Goal: Check status: Check status

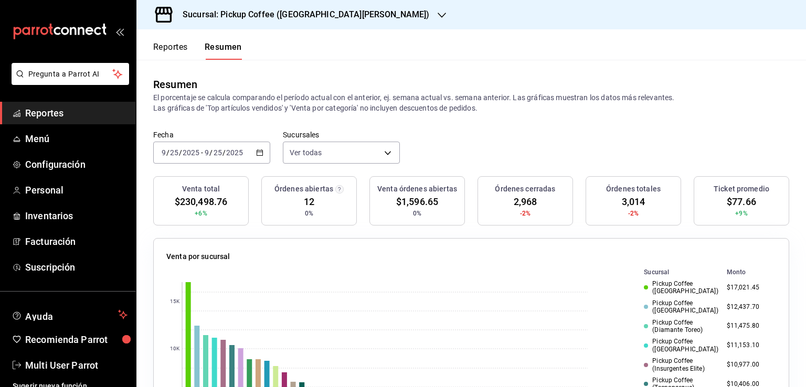
scroll to position [787, 0]
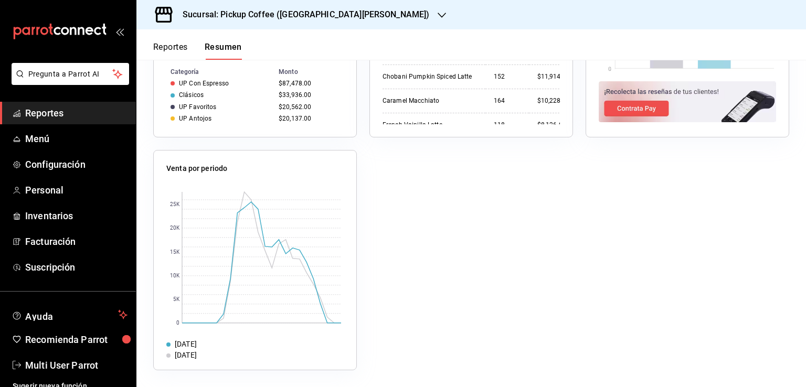
click at [310, 15] on h3 "Sucursal: Pickup Coffee ([GEOGRAPHIC_DATA][PERSON_NAME])" at bounding box center [301, 14] width 255 height 13
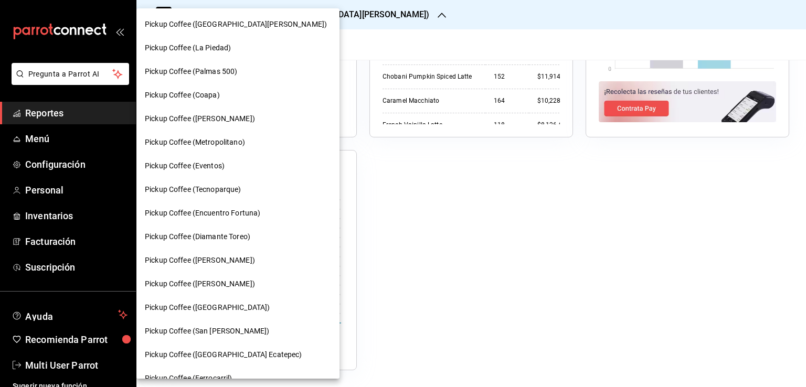
click at [348, 39] on div at bounding box center [403, 193] width 806 height 387
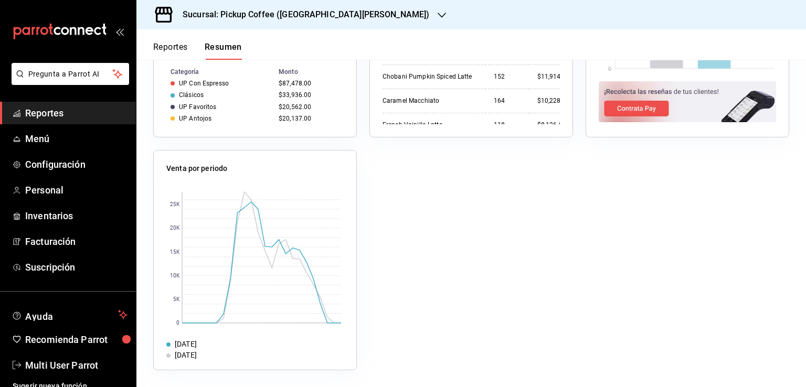
drag, startPoint x: 226, startPoint y: 53, endPoint x: 237, endPoint y: 57, distance: 12.1
click at [227, 53] on button "Resumen" at bounding box center [223, 51] width 37 height 18
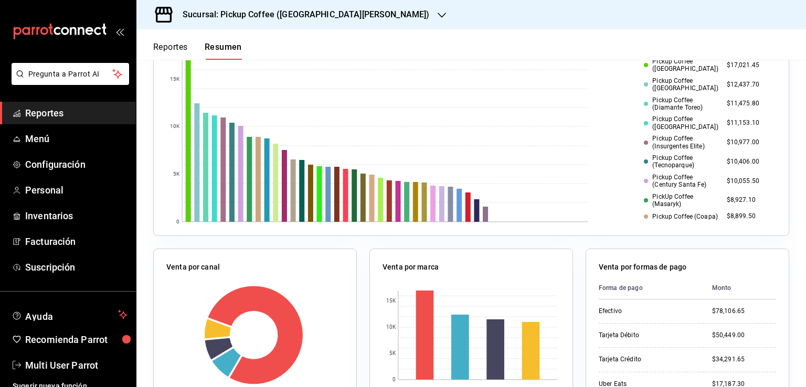
scroll to position [0, 0]
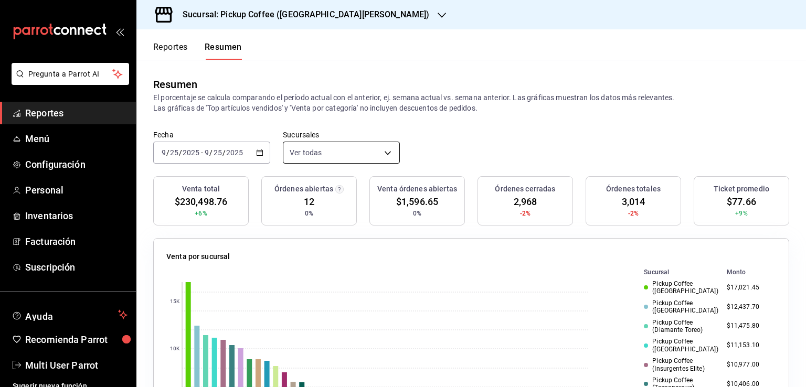
click at [330, 149] on body "Pregunta a Parrot AI Reportes Menú Configuración Personal Inventarios Facturaci…" at bounding box center [403, 193] width 806 height 387
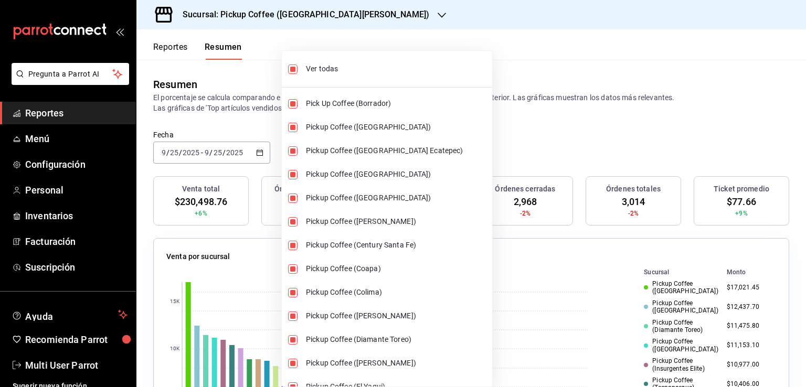
click at [533, 111] on div at bounding box center [403, 193] width 806 height 387
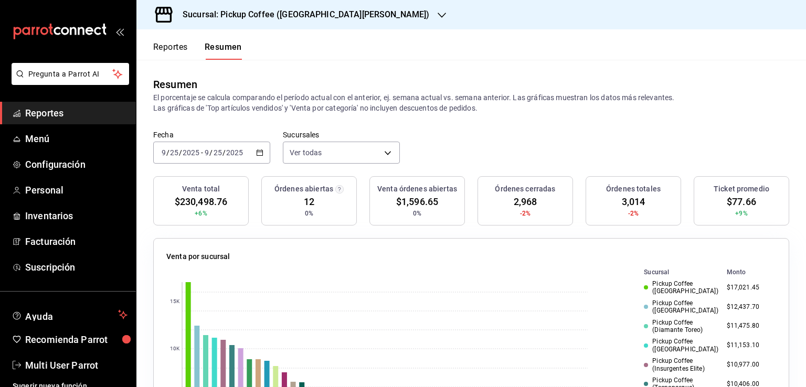
click at [256, 153] on icon "button" at bounding box center [259, 152] width 7 height 7
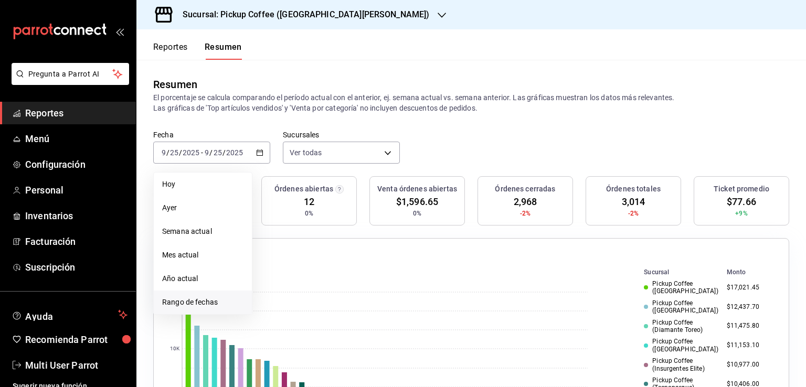
click at [219, 303] on span "Rango de fechas" at bounding box center [202, 302] width 81 height 11
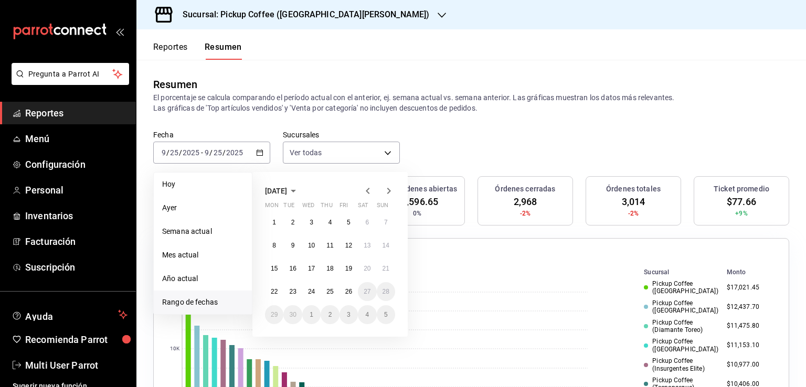
click at [368, 191] on icon "button" at bounding box center [368, 191] width 13 height 13
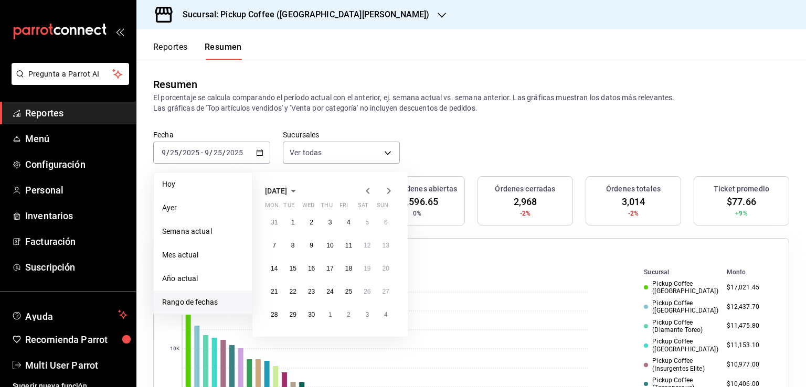
click at [368, 191] on icon "button" at bounding box center [368, 191] width 13 height 13
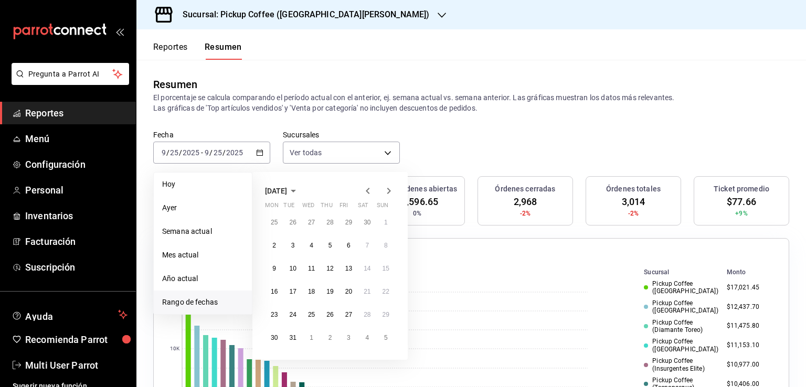
click at [368, 191] on icon "button" at bounding box center [368, 191] width 13 height 13
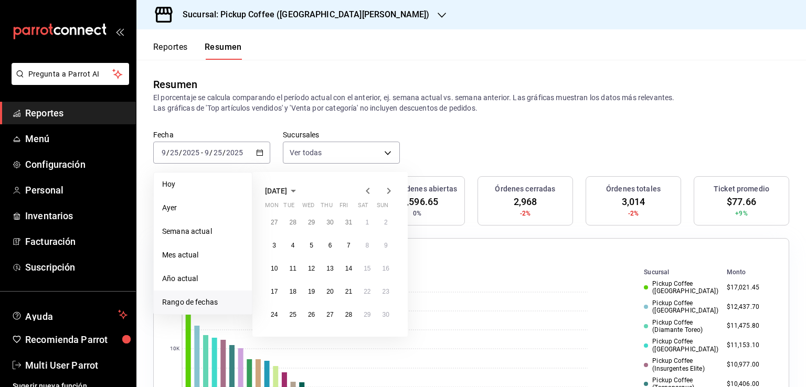
click at [368, 191] on icon "button" at bounding box center [368, 191] width 13 height 13
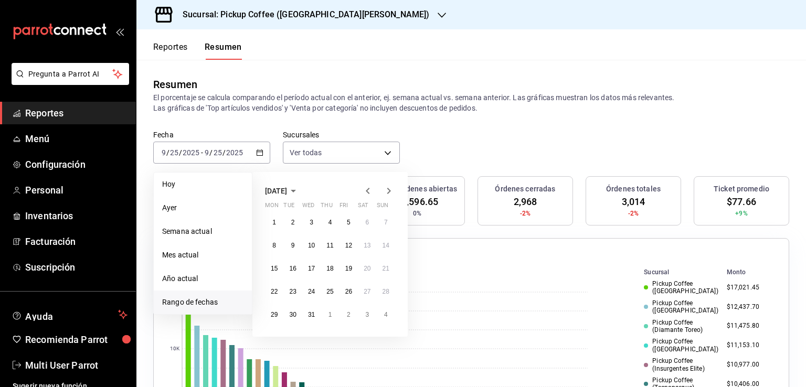
click at [368, 191] on icon "button" at bounding box center [368, 191] width 13 height 13
click at [310, 217] on button "1" at bounding box center [311, 222] width 18 height 19
click at [385, 192] on icon "button" at bounding box center [389, 191] width 13 height 13
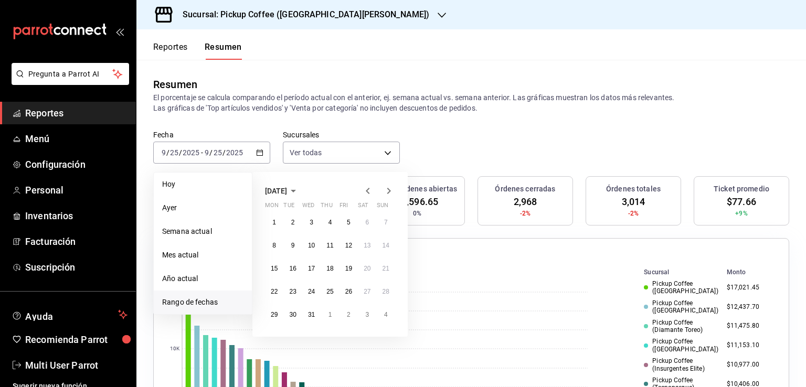
click at [385, 192] on icon "button" at bounding box center [389, 191] width 13 height 13
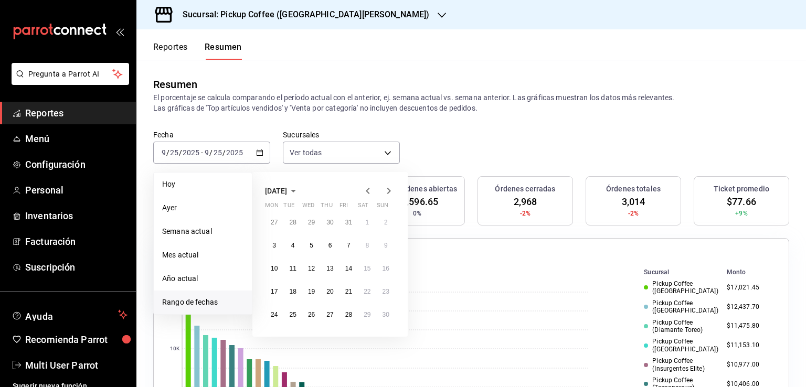
click at [385, 192] on icon "button" at bounding box center [389, 191] width 13 height 13
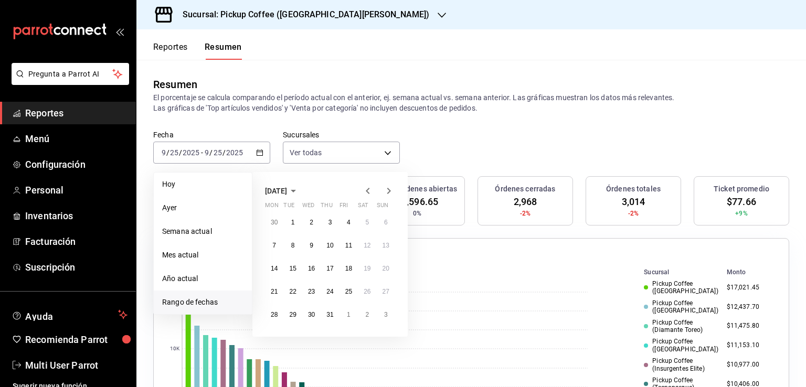
click at [385, 192] on icon "button" at bounding box center [389, 191] width 13 height 13
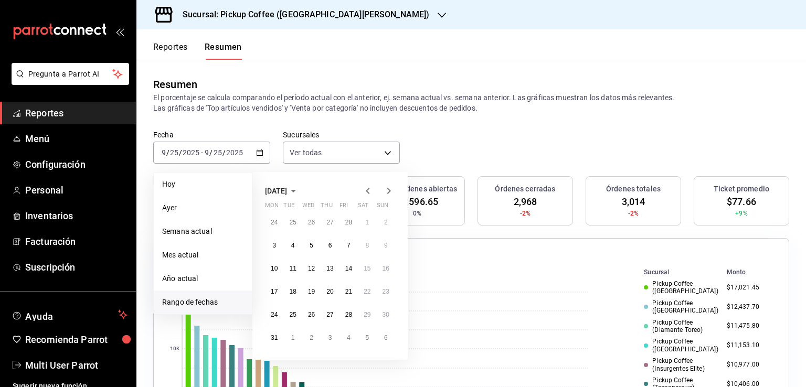
click at [385, 192] on icon "button" at bounding box center [389, 191] width 13 height 13
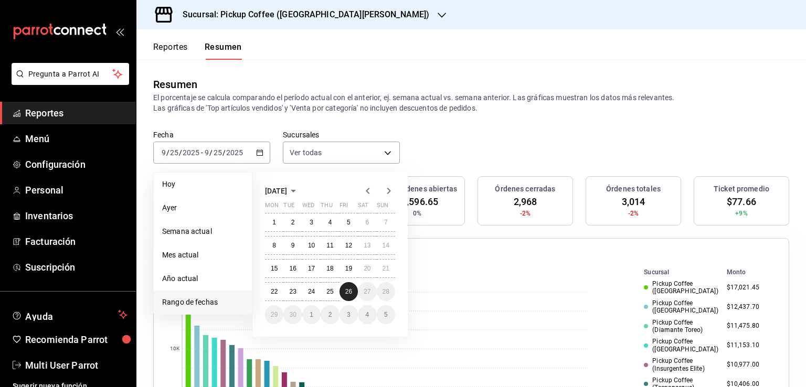
click at [350, 297] on button "26" at bounding box center [349, 291] width 18 height 19
